Goal: Task Accomplishment & Management: Complete application form

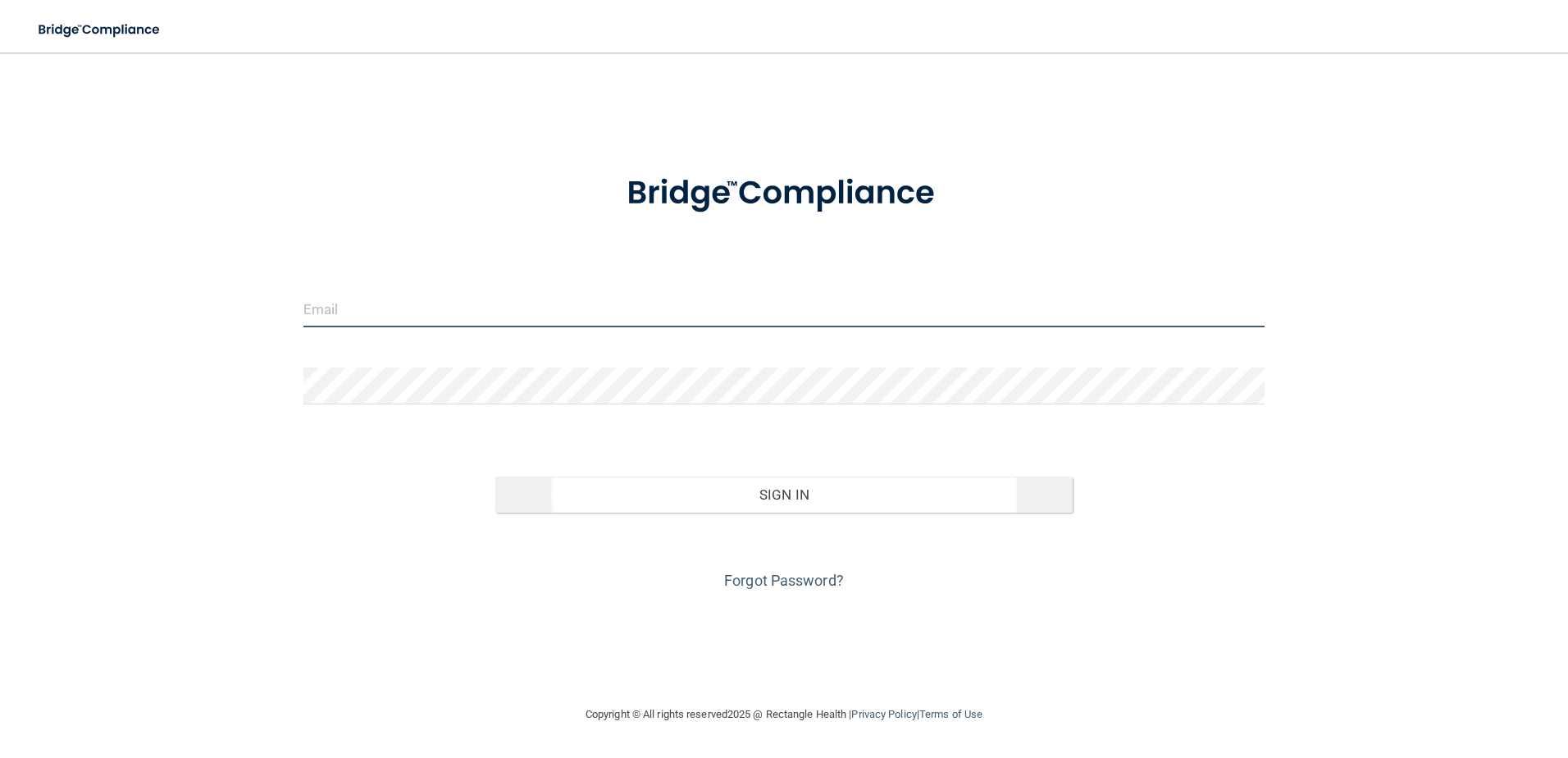
type input "[PERSON_NAME][EMAIL_ADDRESS][PERSON_NAME][DOMAIN_NAME]"
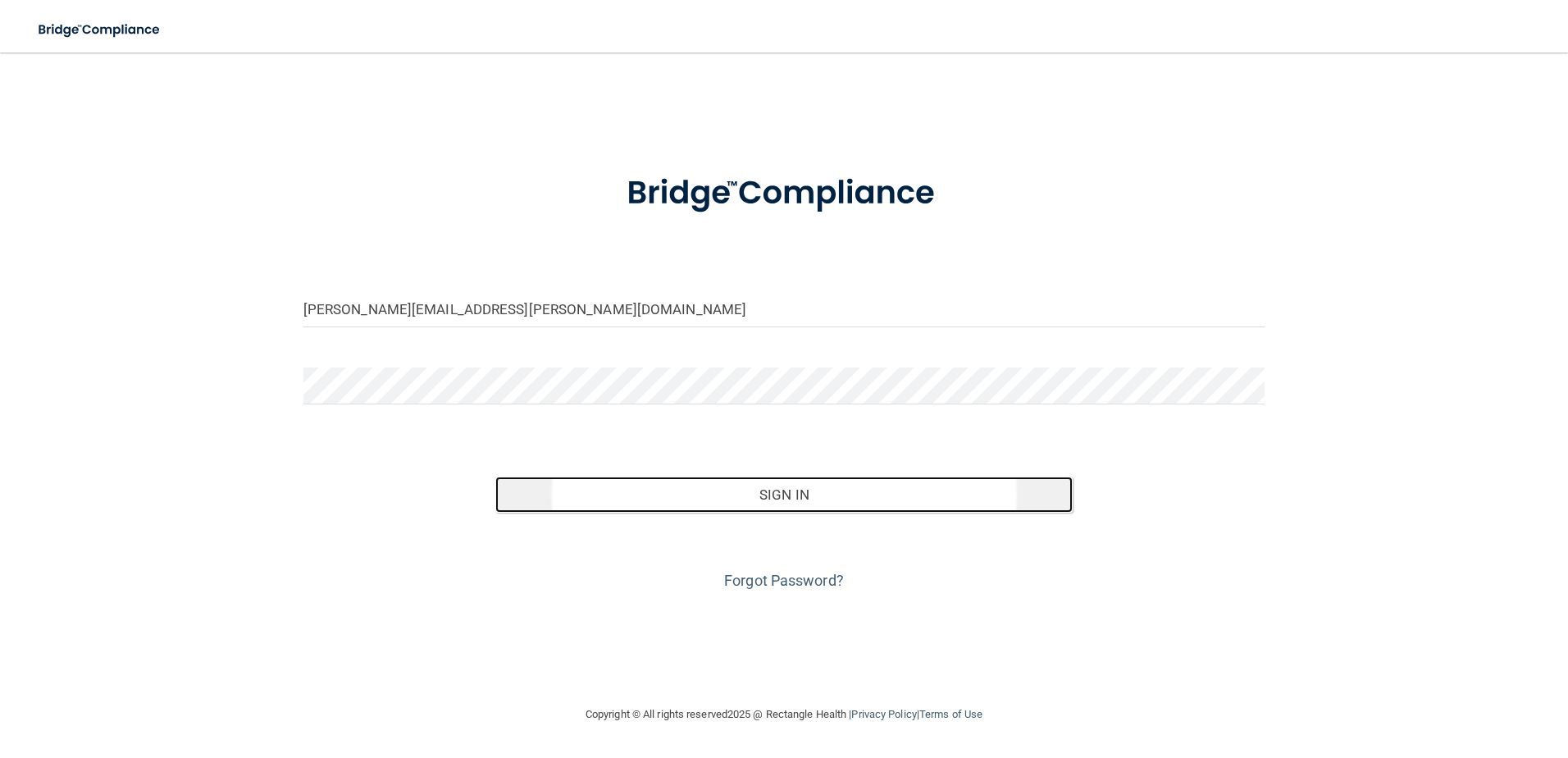
click at [620, 489] on button "Sign In" at bounding box center [784, 494] width 577 height 37
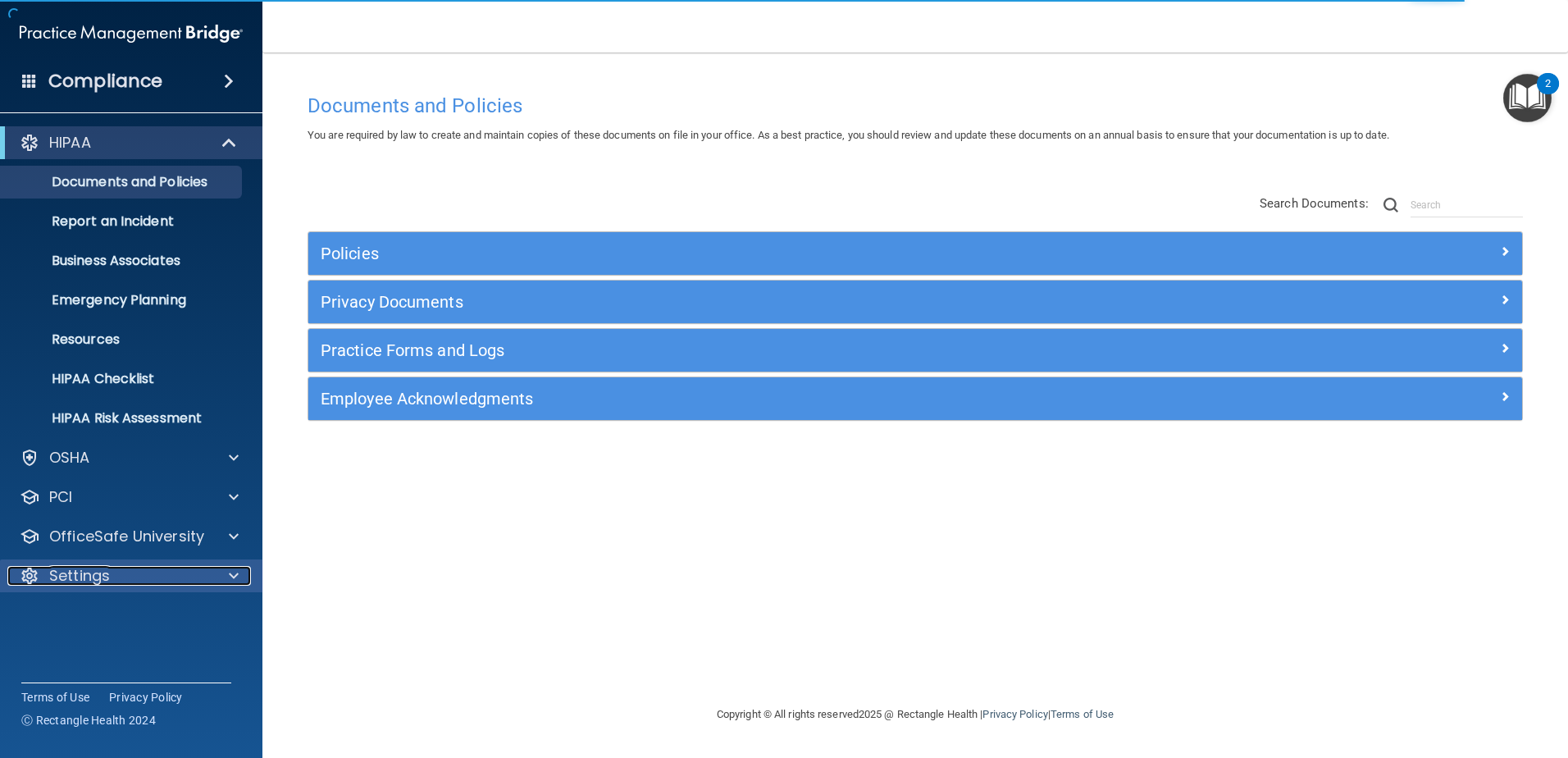
click at [117, 574] on div "Settings" at bounding box center [109, 575] width 203 height 19
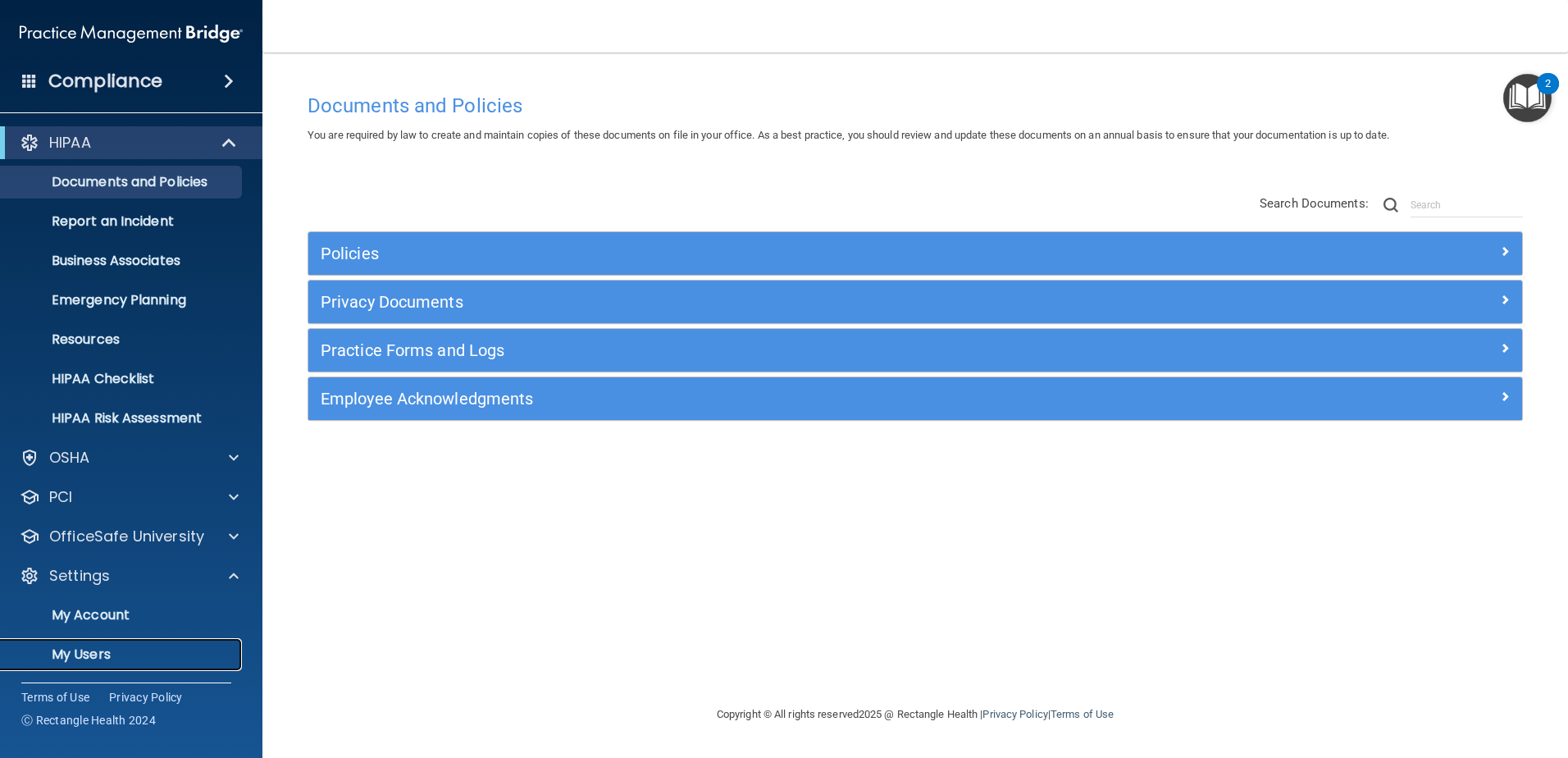
click at [162, 657] on p "My Users" at bounding box center [122, 654] width 224 height 16
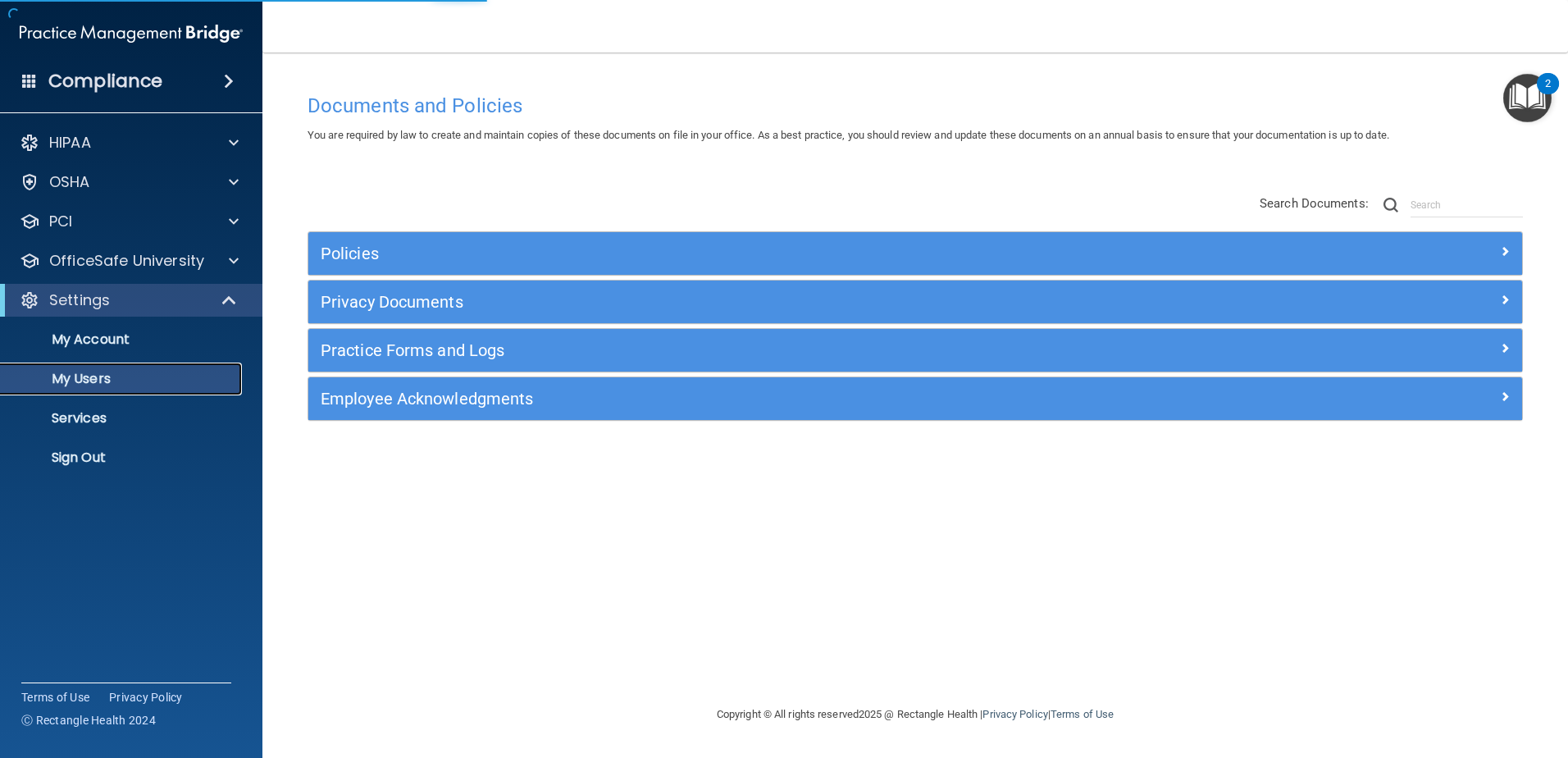
select select "20"
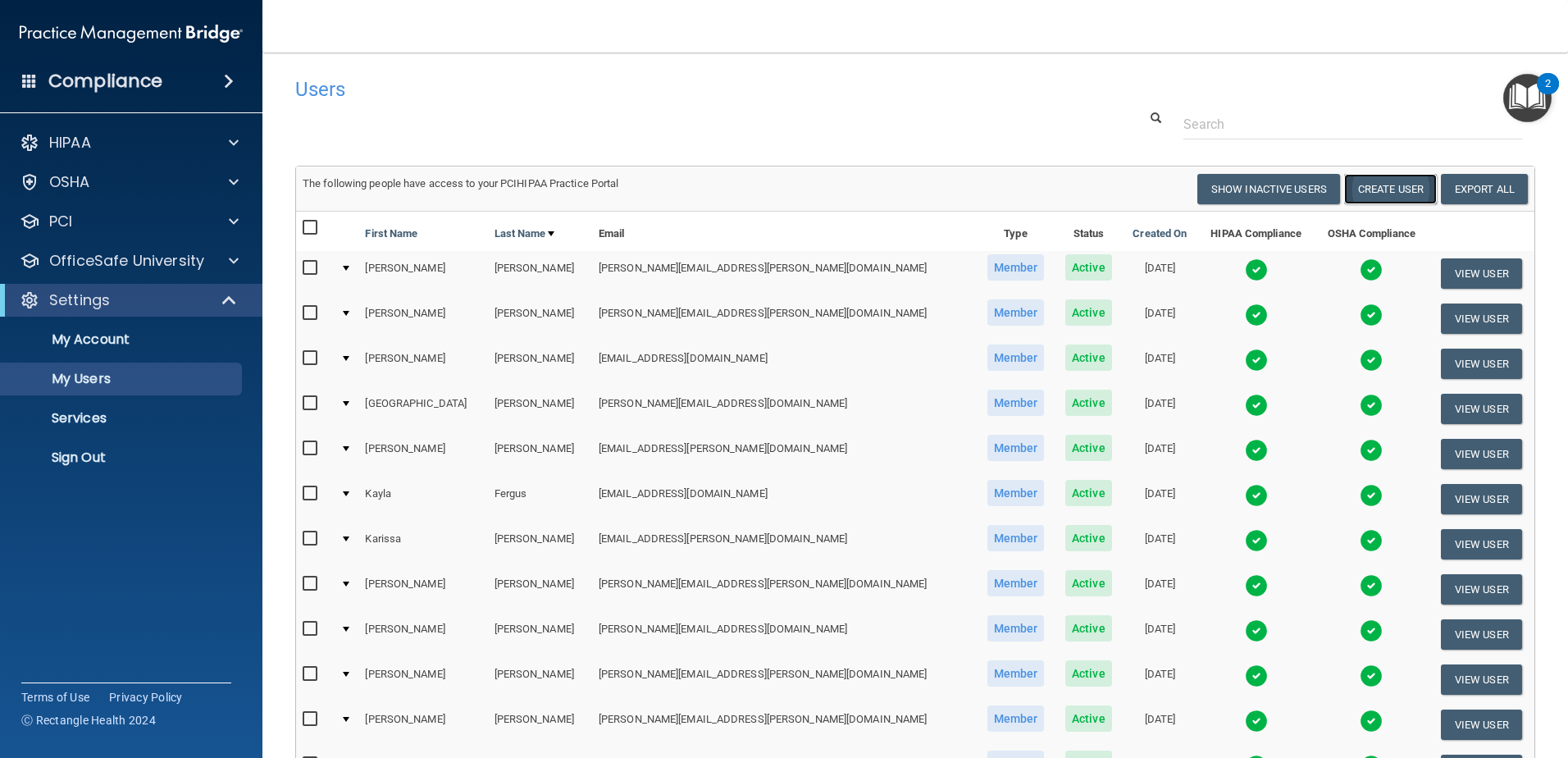
click at [1373, 191] on button "Create User" at bounding box center [1390, 190] width 92 height 31
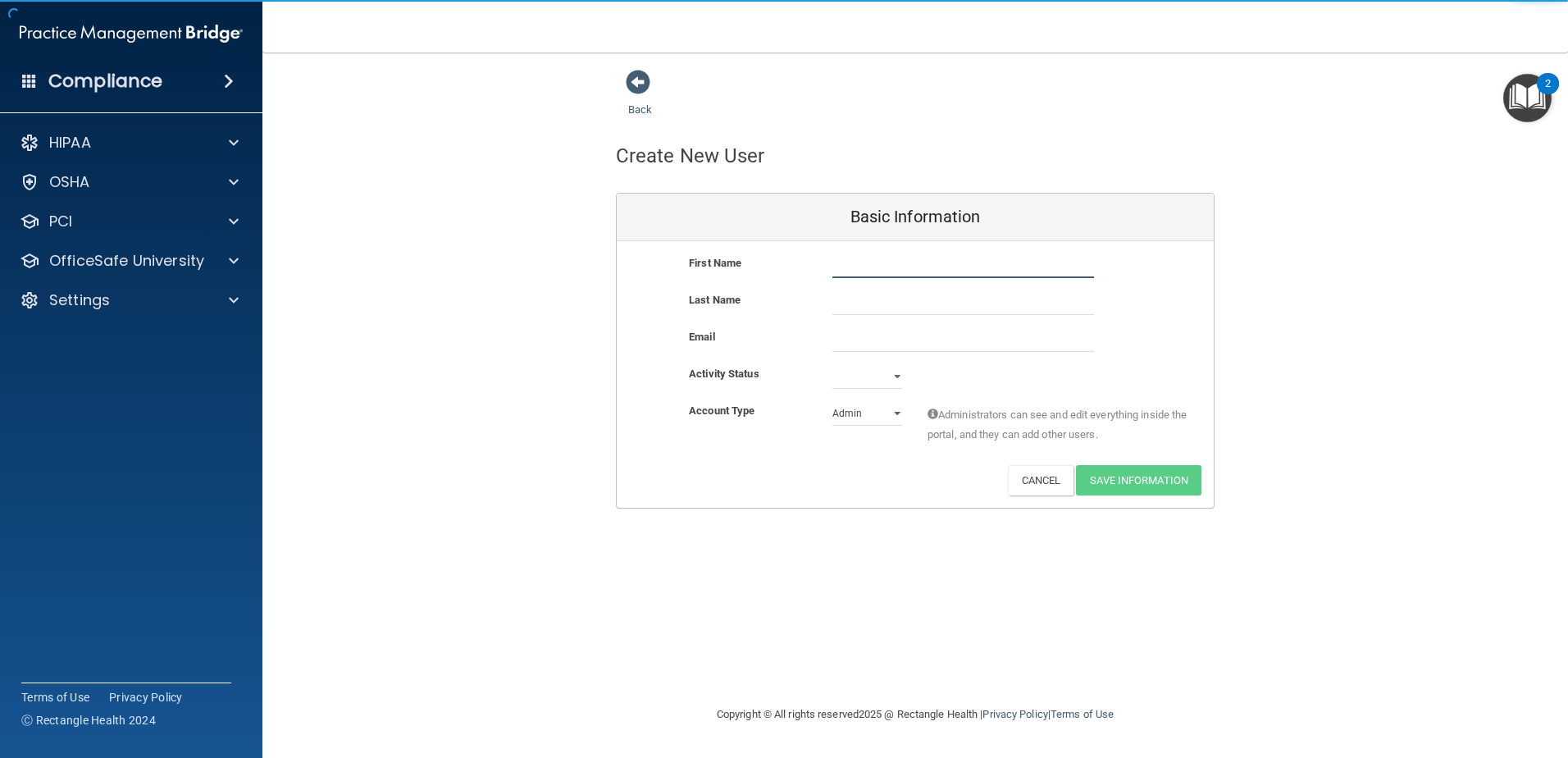
click at [874, 269] on input "text" at bounding box center [963, 265] width 262 height 25
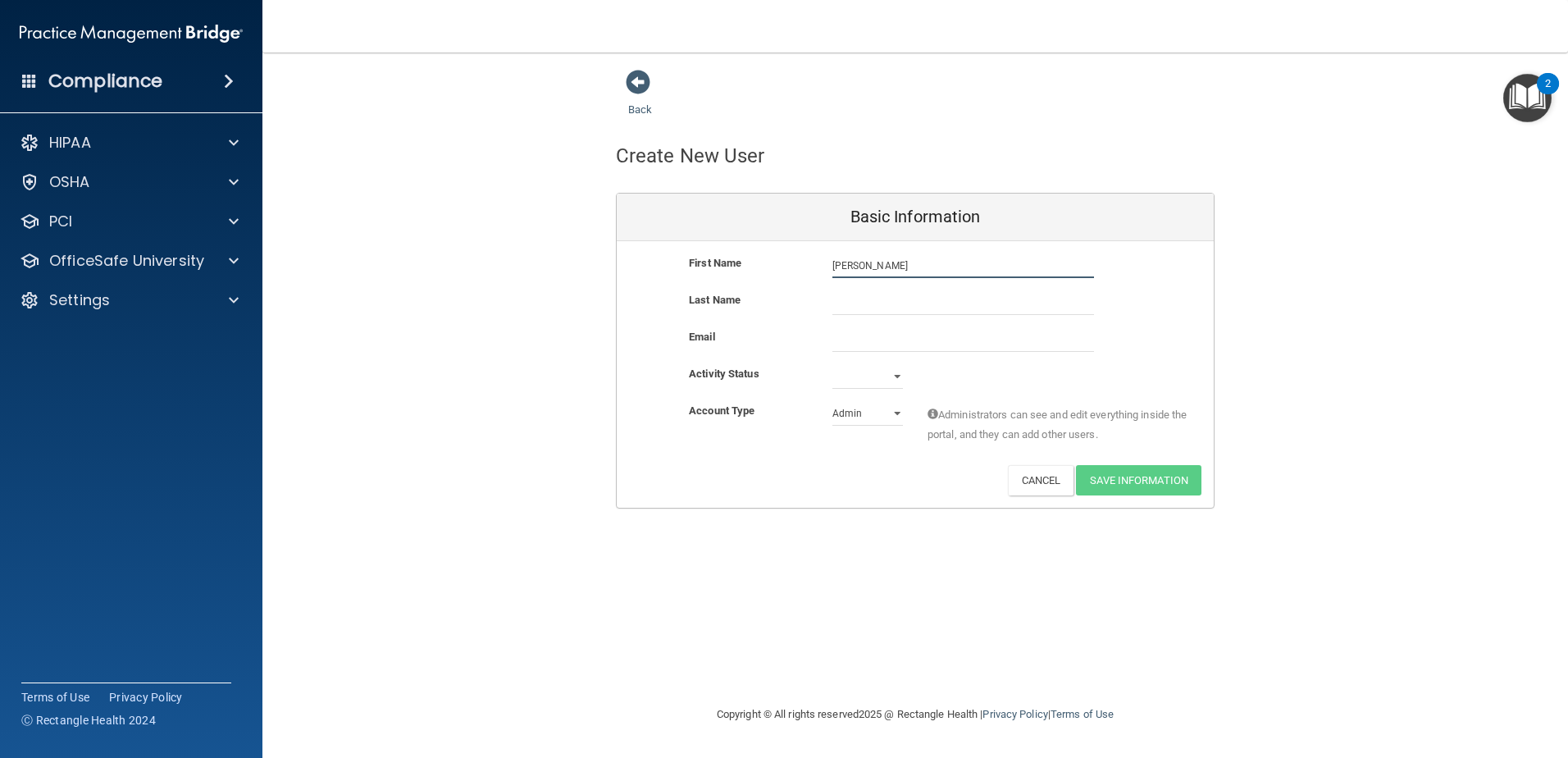
type input "[PERSON_NAME]"
paste input "[PERSON_NAME][EMAIL_ADDRESS][PERSON_NAME][DOMAIN_NAME]"
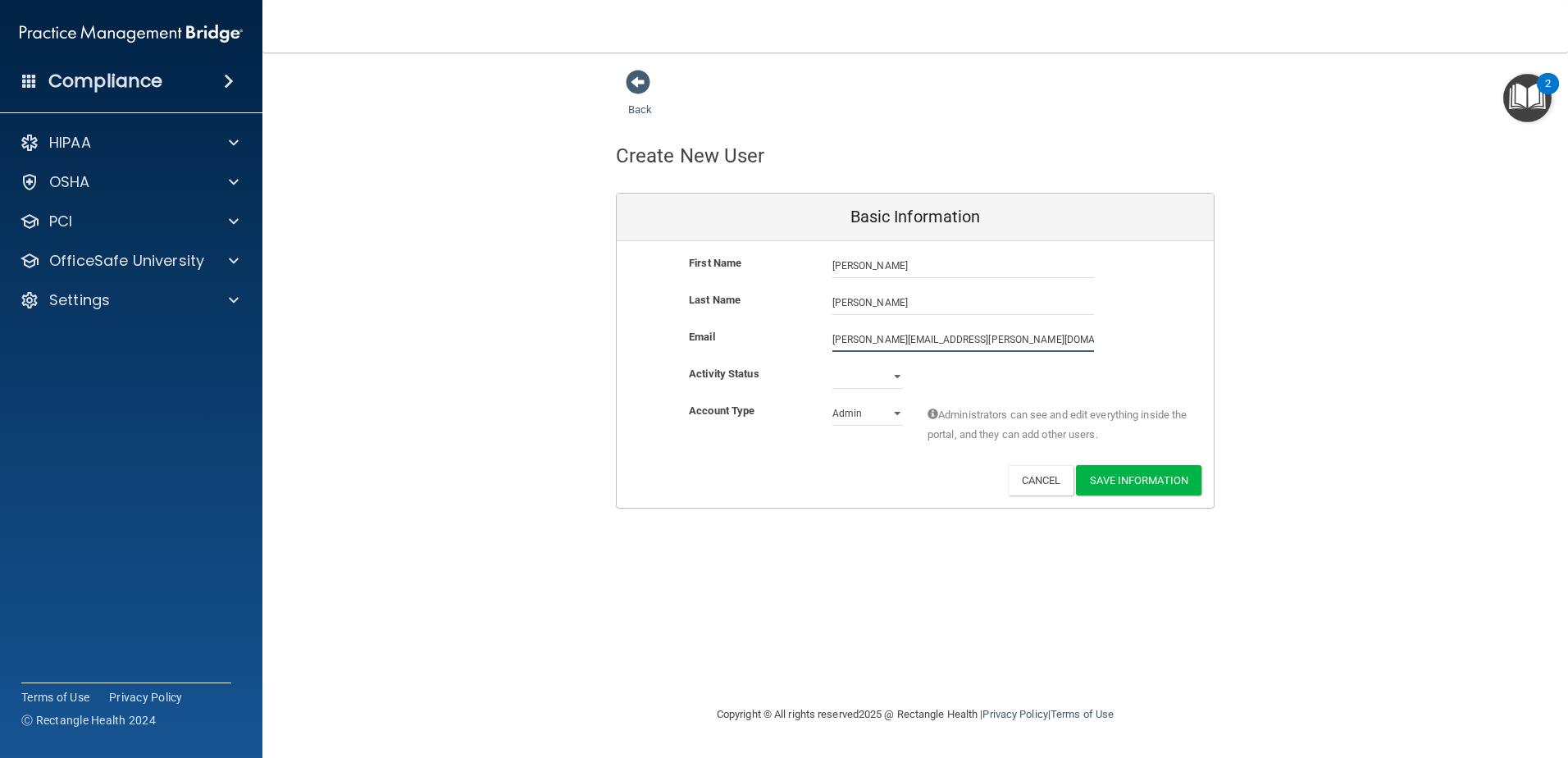
type input "[PERSON_NAME][EMAIL_ADDRESS][PERSON_NAME][DOMAIN_NAME]"
click at [865, 380] on select "Active Inactive" at bounding box center [867, 376] width 70 height 25
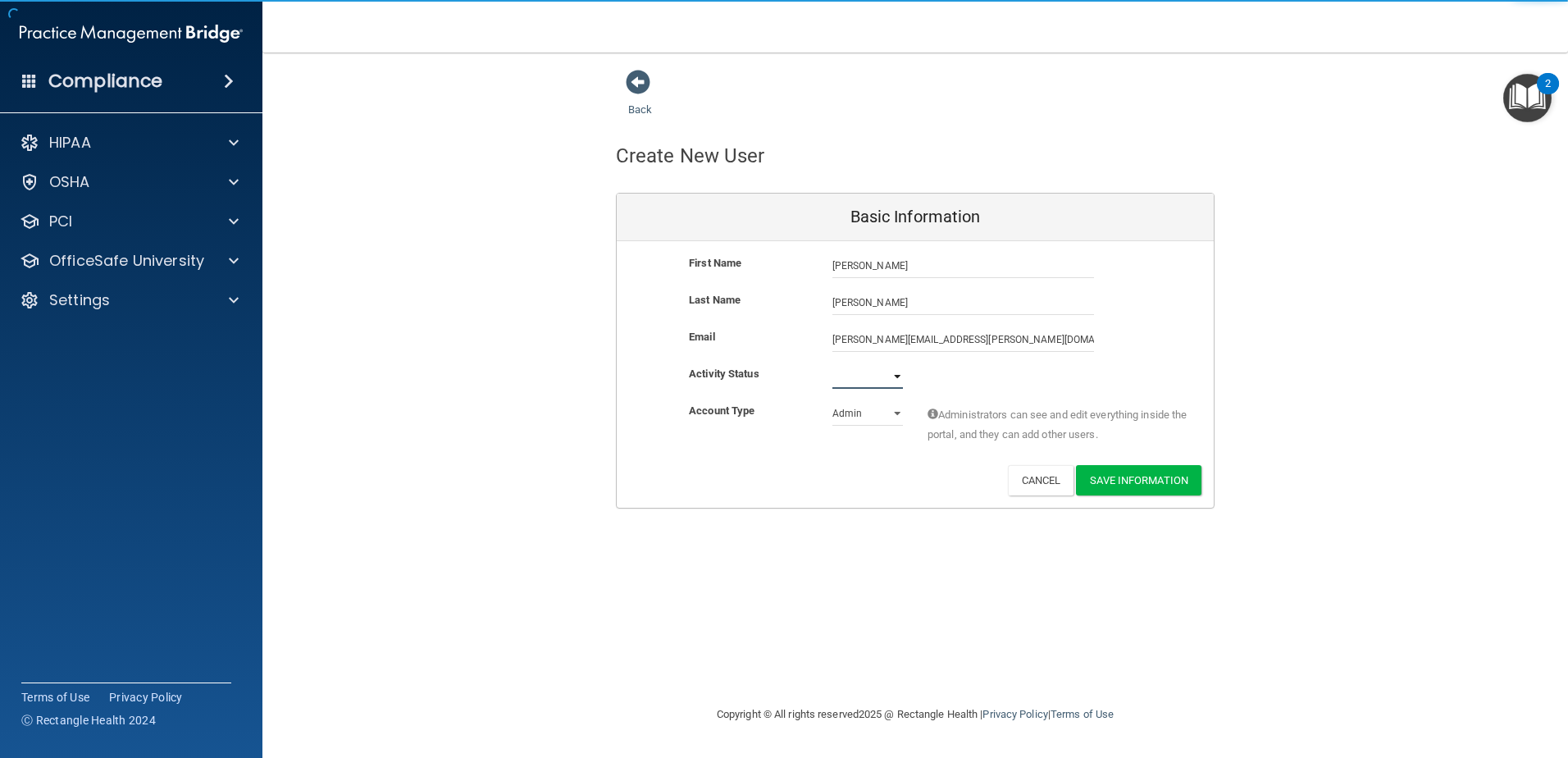
select select "active"
click at [832, 364] on select "Active Inactive" at bounding box center [867, 376] width 70 height 25
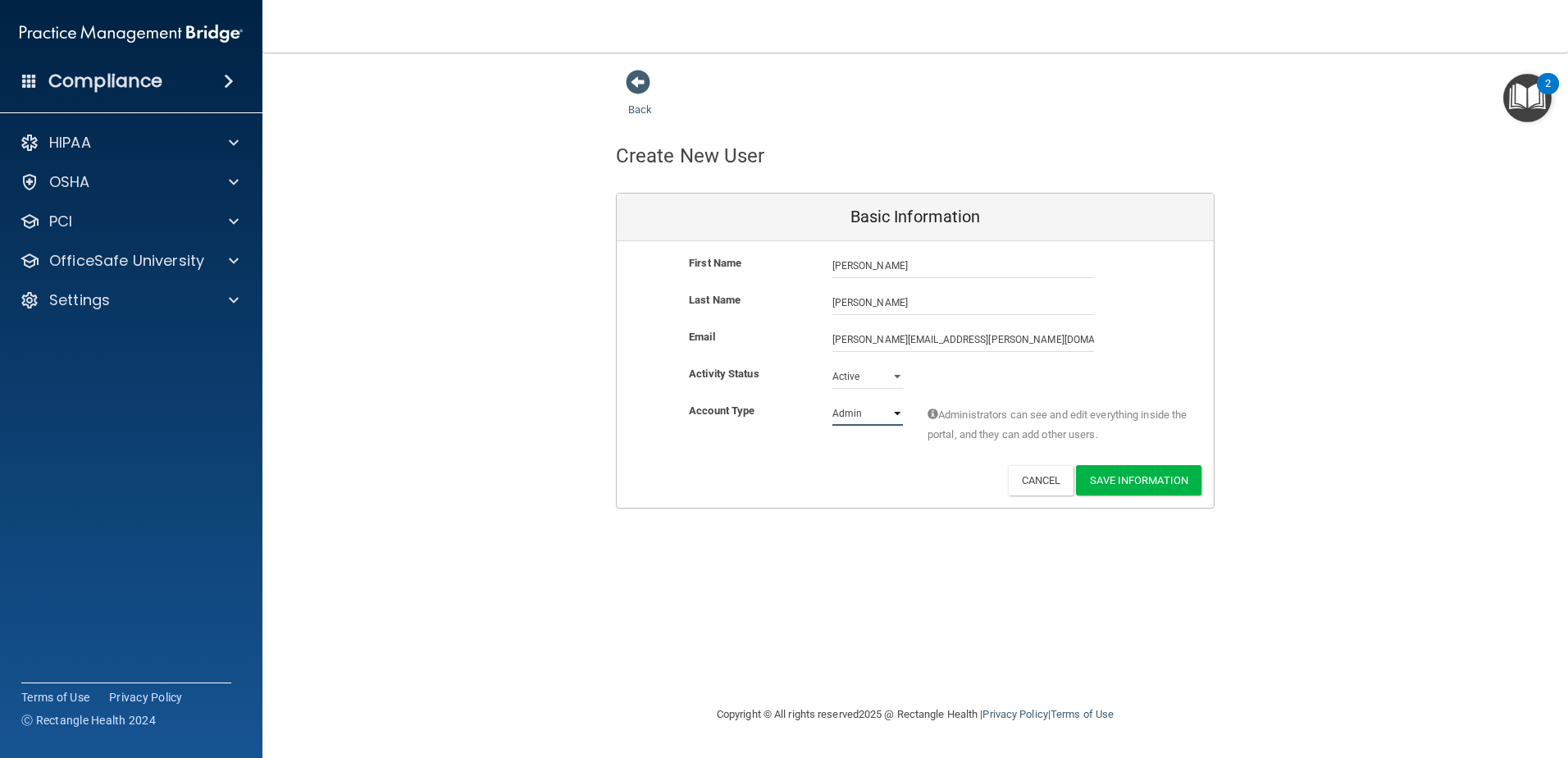
click at [857, 409] on select "Admin Member" at bounding box center [867, 414] width 70 height 25
select select "practice_member"
click at [832, 401] on select "Admin Member" at bounding box center [867, 414] width 70 height 25
click at [1148, 477] on button "Save Information" at bounding box center [1138, 480] width 125 height 31
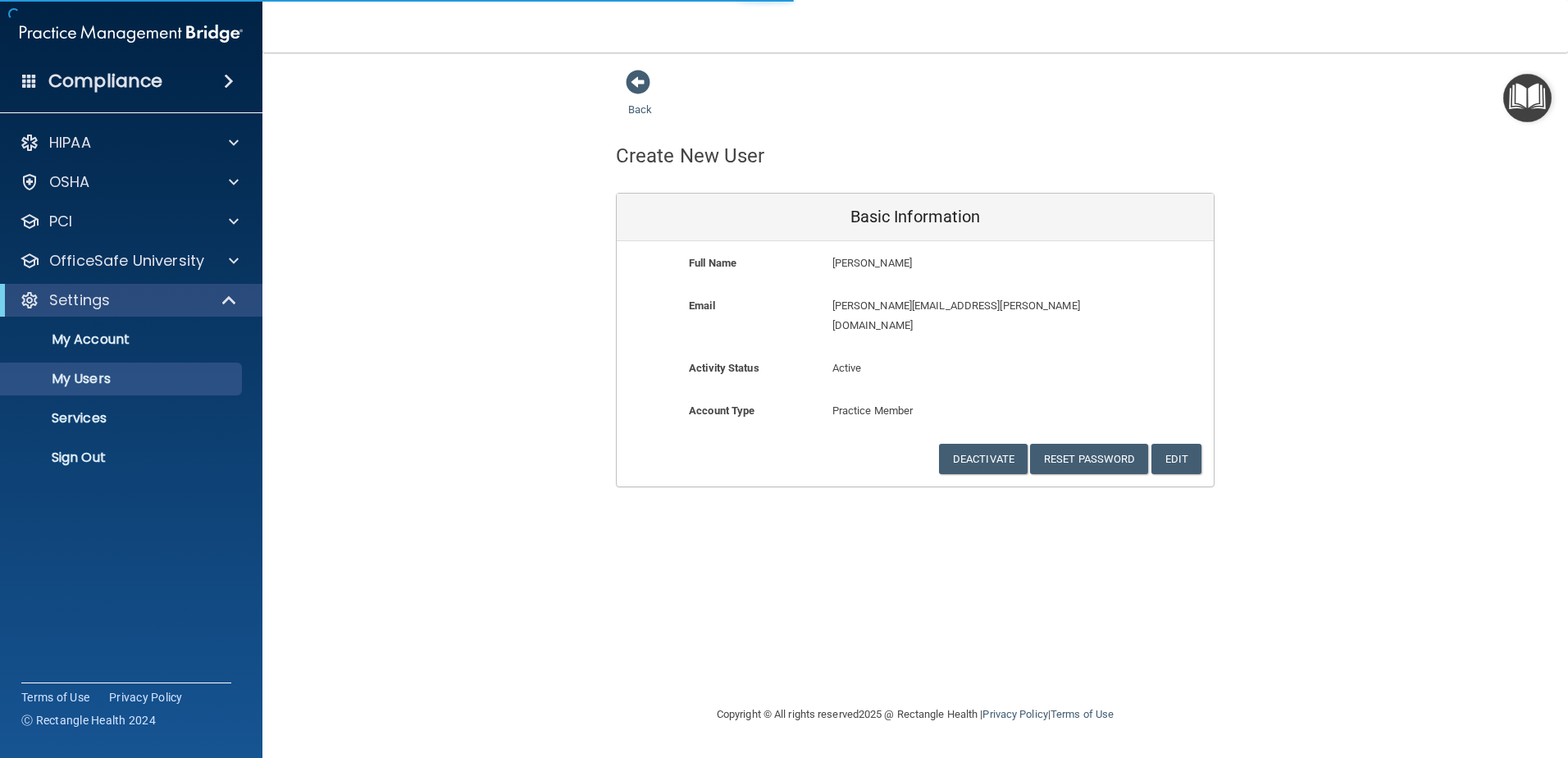
select select "20"
